Goal: Task Accomplishment & Management: Manage account settings

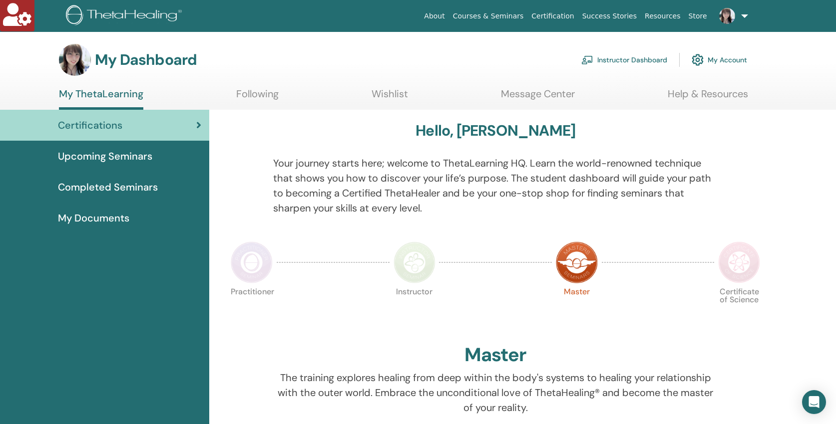
click at [643, 60] on link "Instructor Dashboard" at bounding box center [624, 60] width 86 height 22
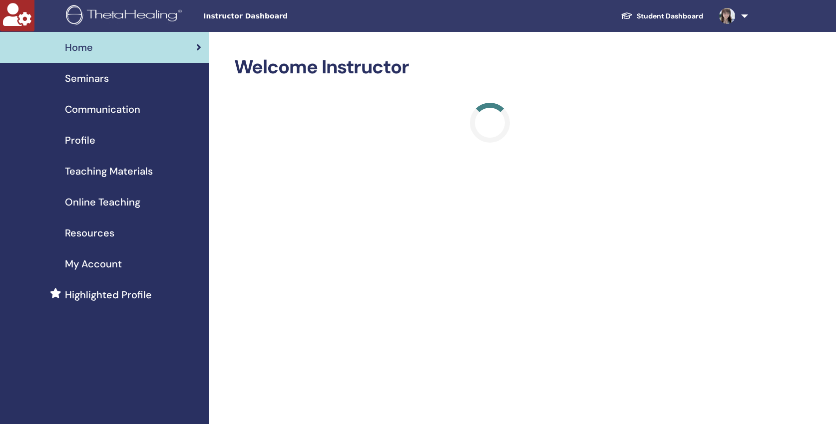
click at [95, 76] on span "Seminars" at bounding box center [87, 78] width 44 height 15
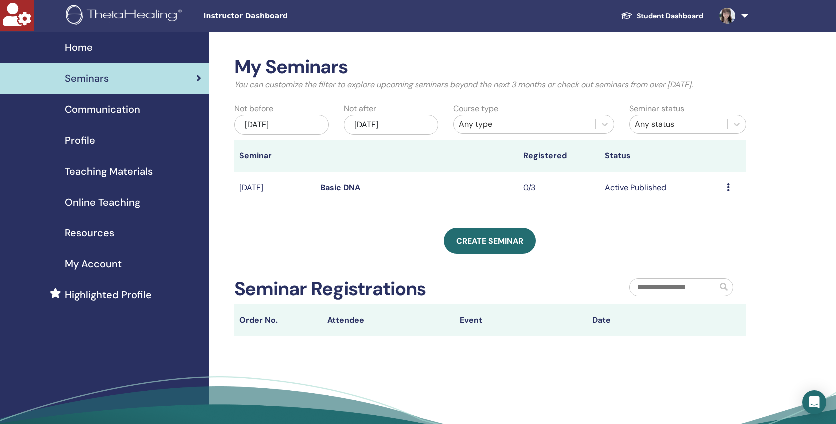
click at [342, 188] on link "Basic DNA" at bounding box center [340, 187] width 40 height 10
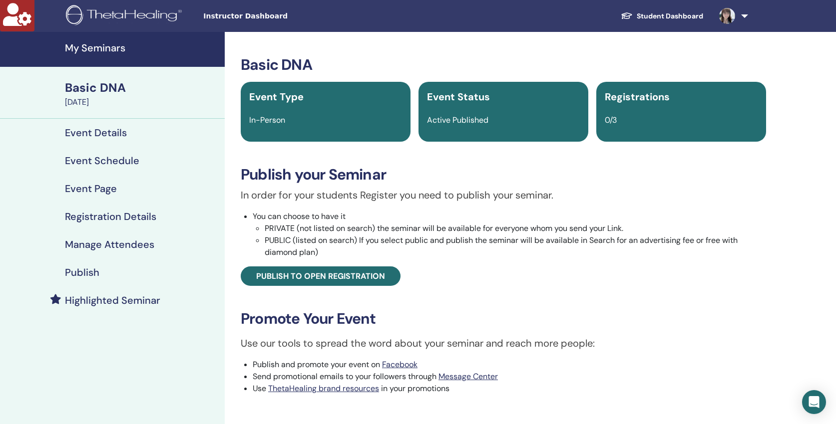
click at [92, 269] on h4 "Publish" at bounding box center [82, 273] width 34 height 12
